Goal: Transaction & Acquisition: Download file/media

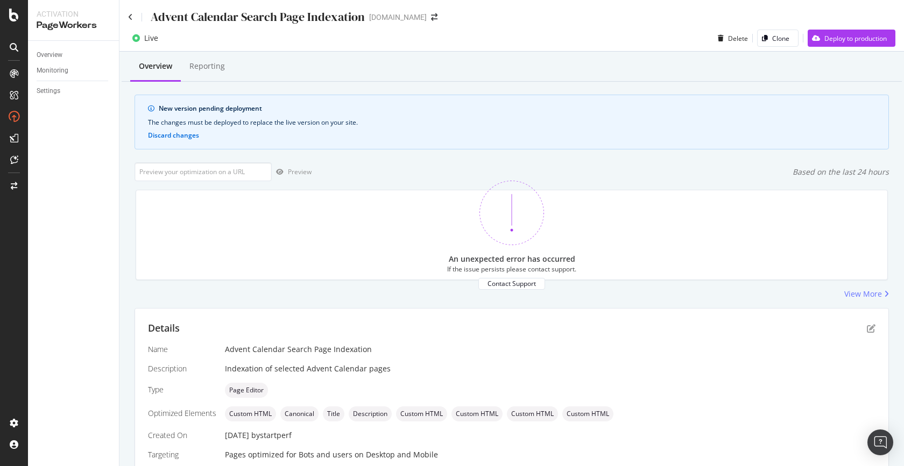
scroll to position [201, 0]
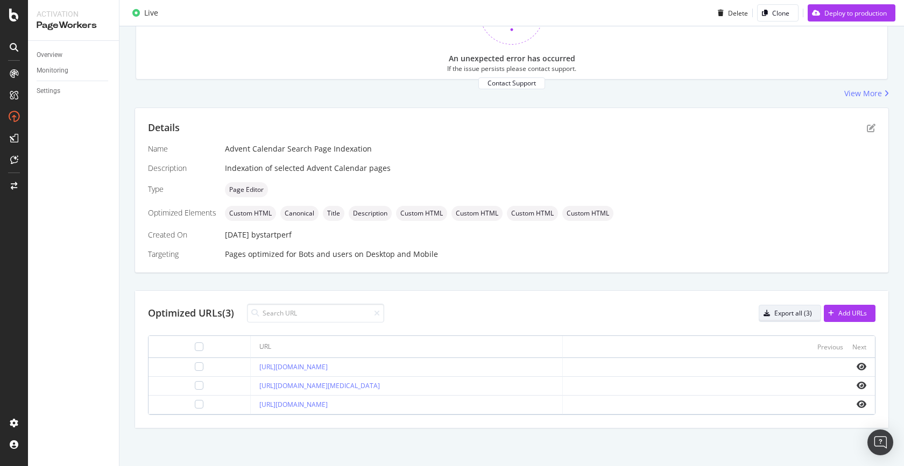
click at [796, 316] on div "Export all (3)" at bounding box center [793, 313] width 38 height 9
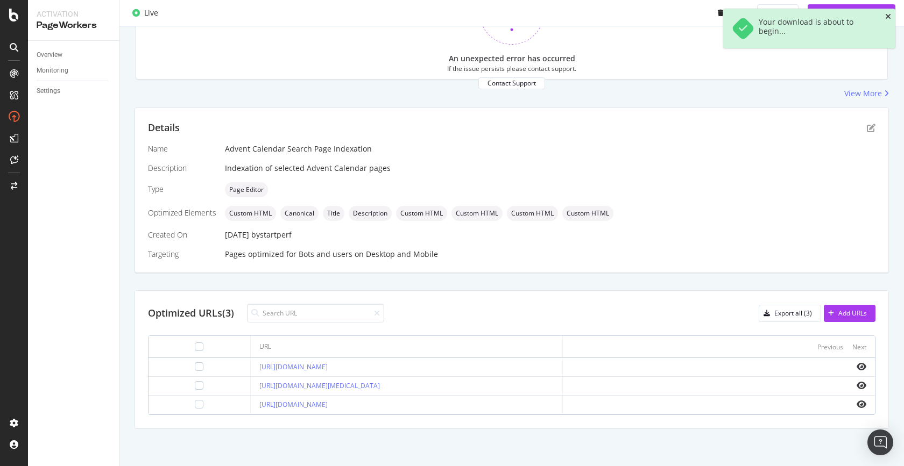
click at [888, 13] on icon "close toast" at bounding box center [888, 17] width 6 height 8
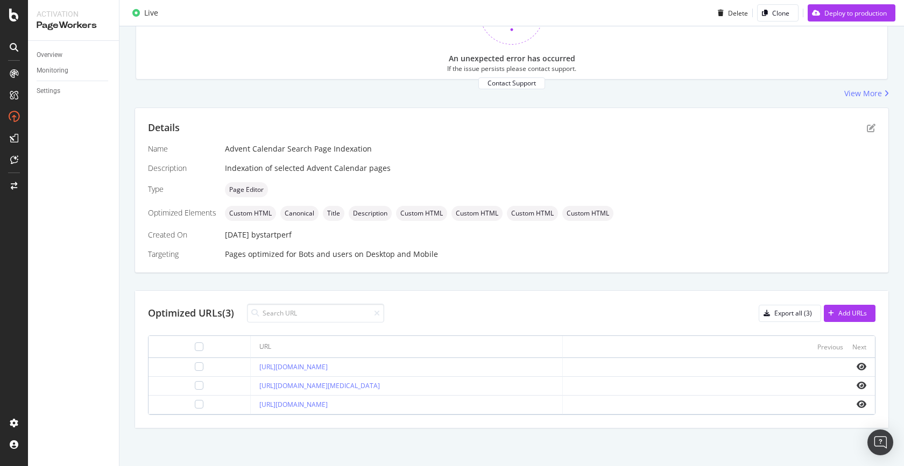
scroll to position [0, 0]
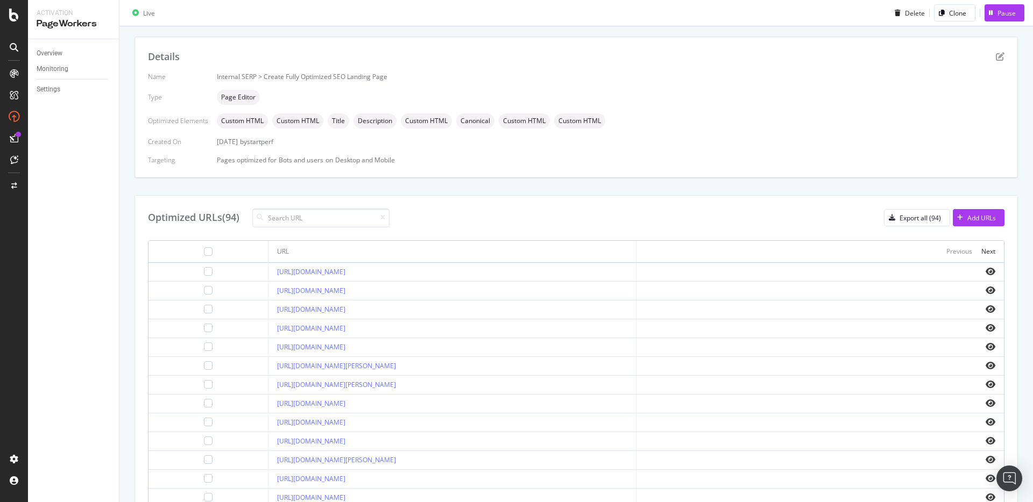
scroll to position [210, 0]
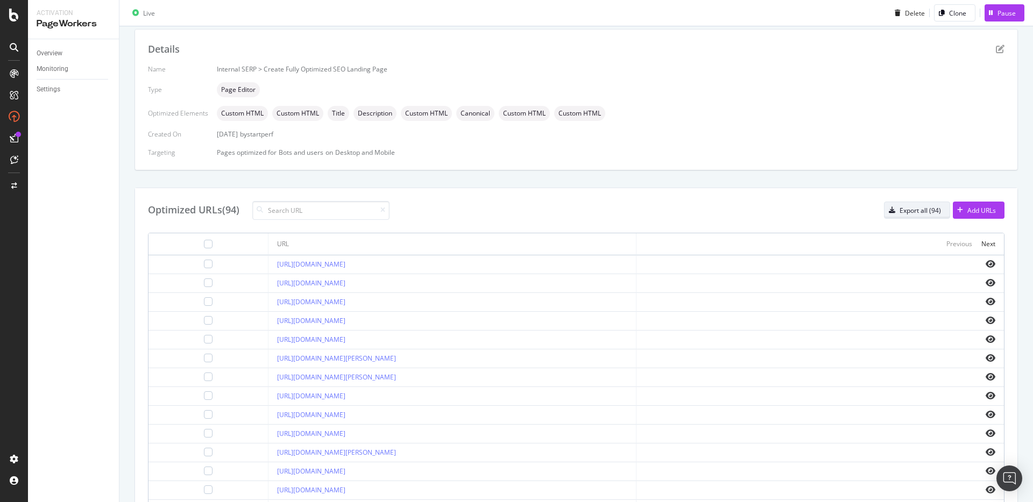
click at [943, 212] on button "Export all (94)" at bounding box center [917, 210] width 66 height 17
